Goal: Task Accomplishment & Management: Manage account settings

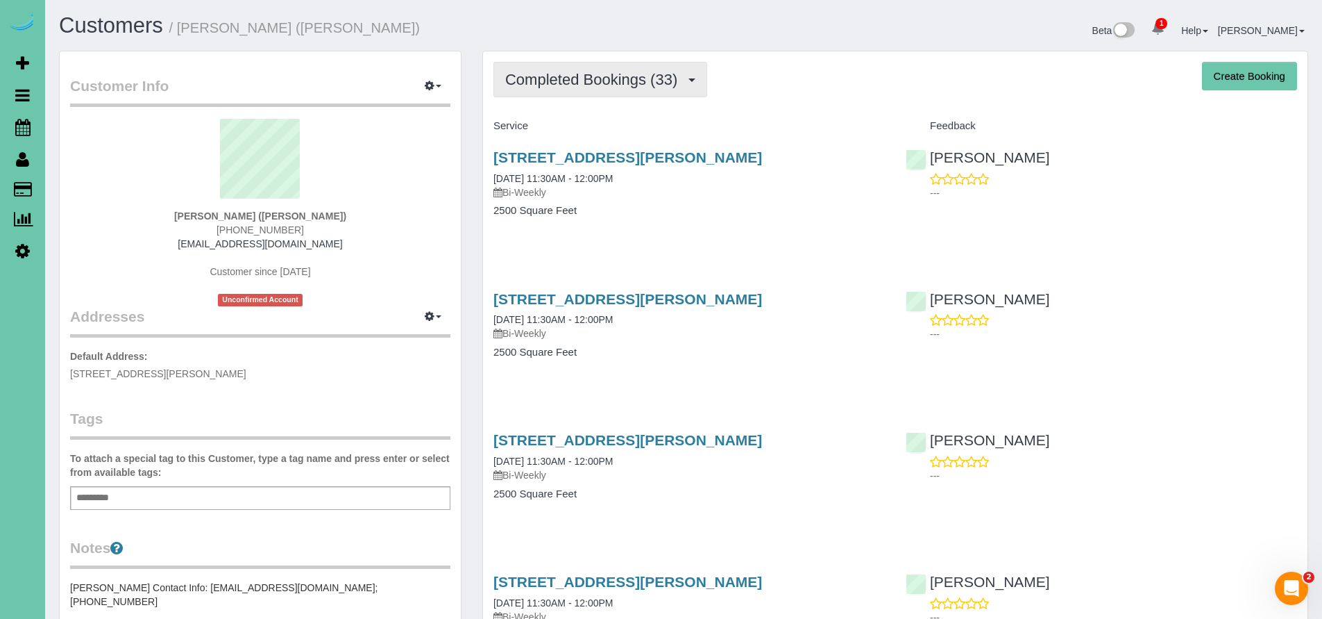
click at [595, 77] on span "Completed Bookings (33)" at bounding box center [594, 79] width 179 height 17
